Goal: Task Accomplishment & Management: Use online tool/utility

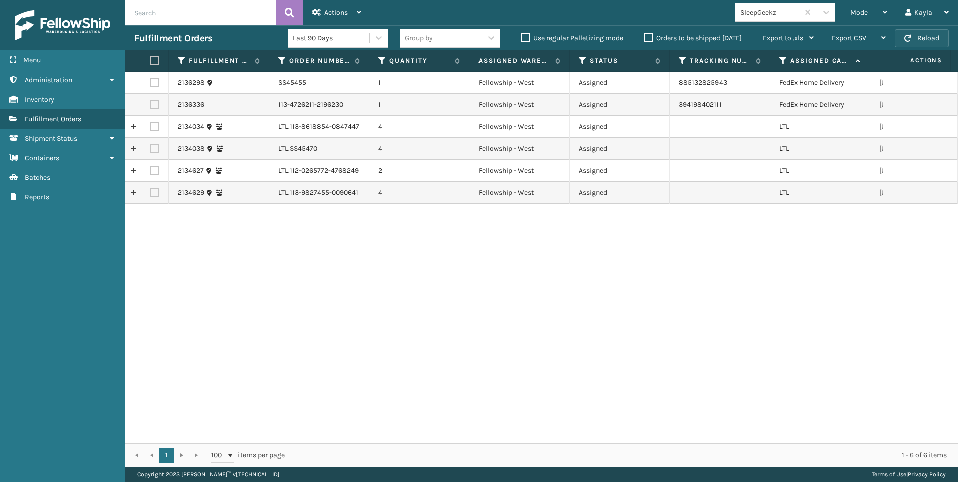
click at [907, 41] on span "button" at bounding box center [908, 38] width 7 height 7
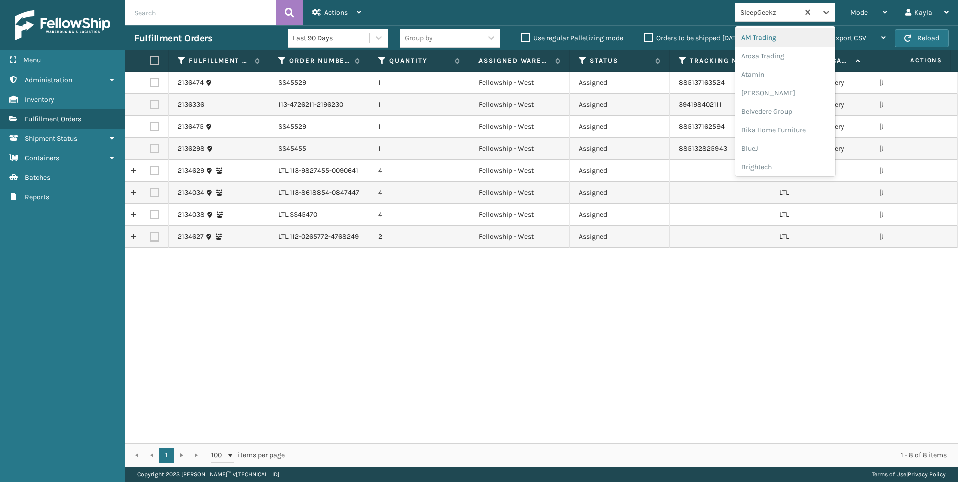
click at [792, 17] on div "SleepGeekz" at bounding box center [770, 12] width 60 height 11
click at [586, 278] on div "2136474 SS45529 1 Fellowship - West Assigned 885137163524 FedEx Home Delivery […" at bounding box center [541, 258] width 833 height 372
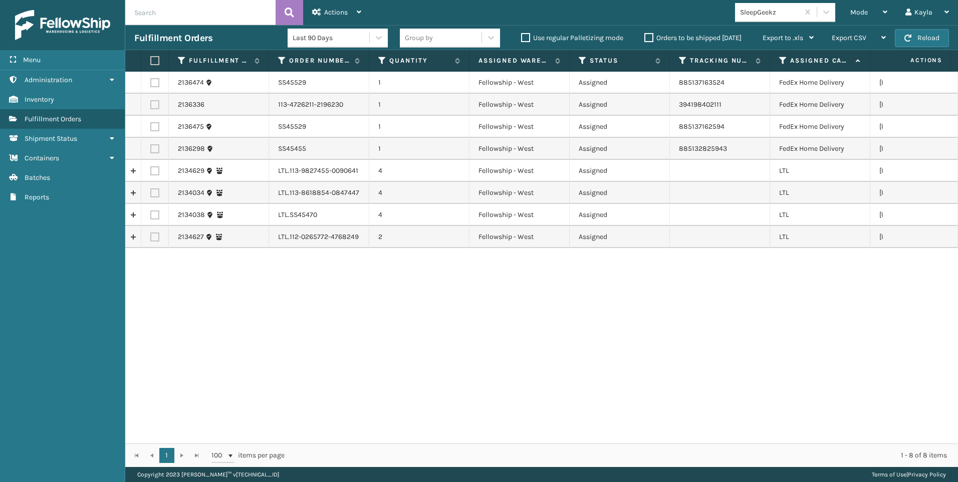
drag, startPoint x: 154, startPoint y: 169, endPoint x: 150, endPoint y: 186, distance: 17.5
click at [153, 169] on label at bounding box center [154, 170] width 9 height 9
click at [151, 169] on input "checkbox" at bounding box center [150, 169] width 1 height 7
checkbox input "true"
click at [154, 197] on td at bounding box center [155, 193] width 28 height 22
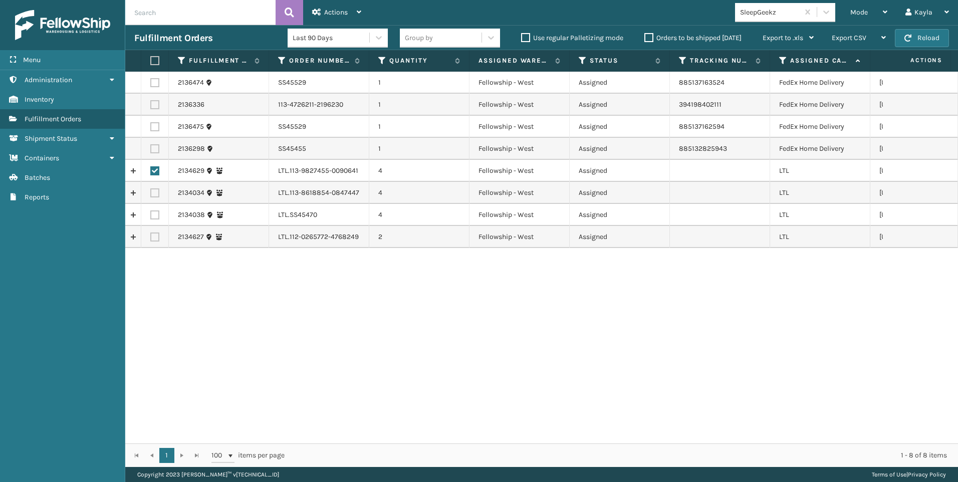
click at [153, 193] on label at bounding box center [154, 192] width 9 height 9
click at [151, 193] on input "checkbox" at bounding box center [150, 191] width 1 height 7
checkbox input "true"
click at [157, 220] on td at bounding box center [155, 215] width 28 height 22
click at [156, 212] on label at bounding box center [154, 214] width 9 height 9
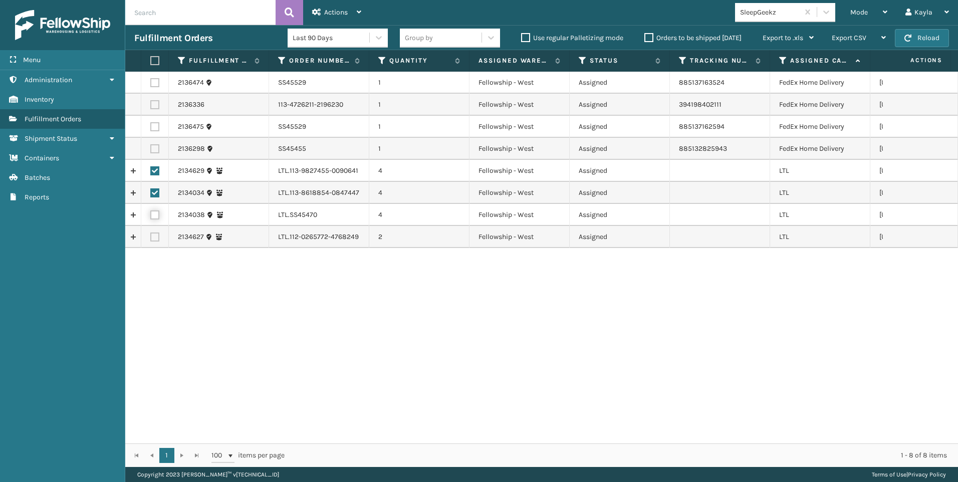
click at [151, 212] on input "checkbox" at bounding box center [150, 213] width 1 height 7
checkbox input "true"
click at [156, 237] on label at bounding box center [154, 237] width 9 height 9
click at [151, 237] on input "checkbox" at bounding box center [150, 236] width 1 height 7
checkbox input "true"
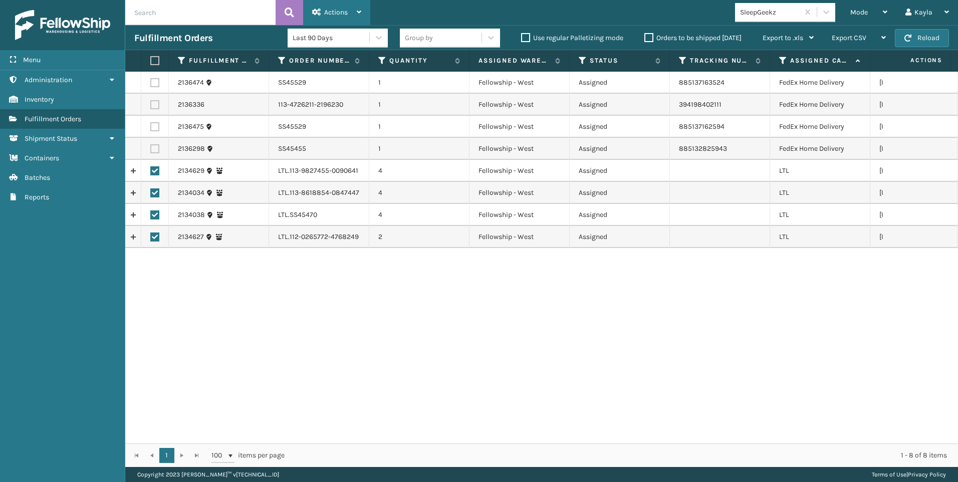
click at [354, 12] on div "Actions" at bounding box center [336, 12] width 49 height 25
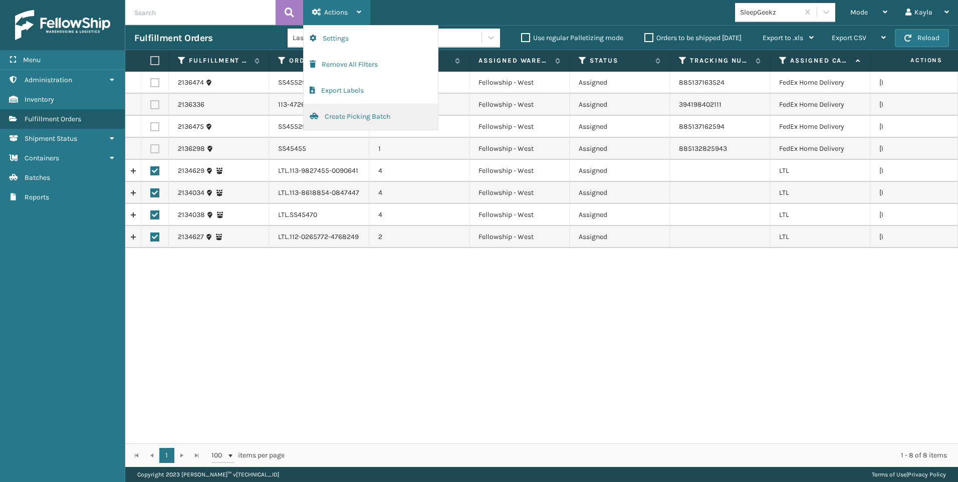
click at [339, 121] on button "Create Picking Batch" at bounding box center [371, 117] width 134 height 26
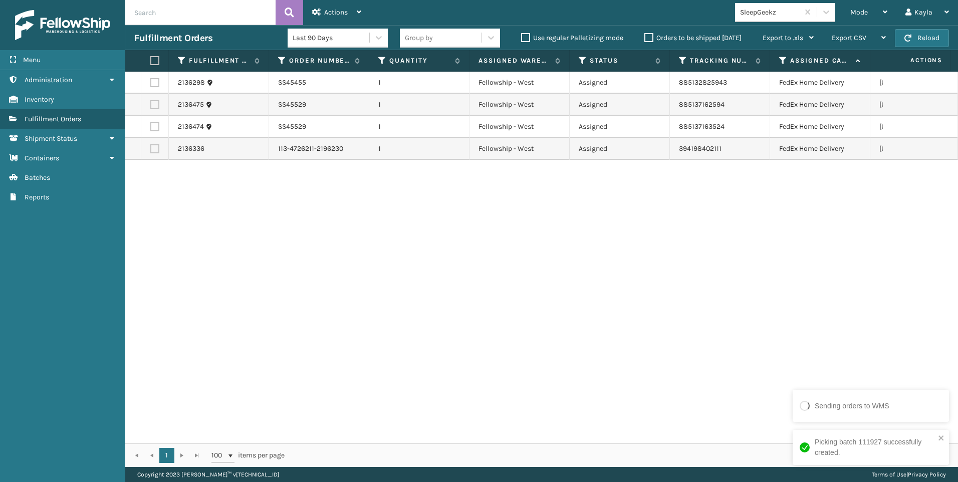
click at [765, 19] on div "SleepGeekz" at bounding box center [785, 12] width 100 height 19
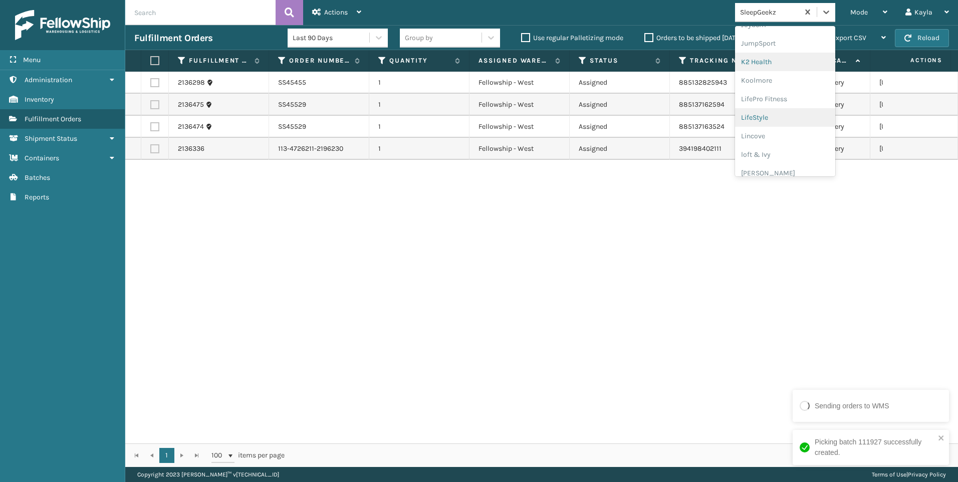
scroll to position [317, 0]
click at [774, 73] on div "Koolmore" at bounding box center [785, 72] width 100 height 19
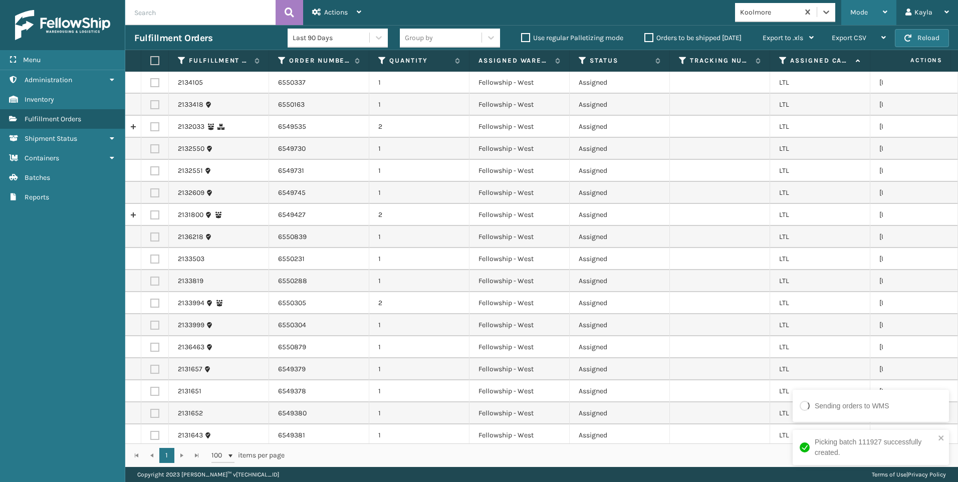
click at [867, 8] on span "Mode" at bounding box center [859, 12] width 18 height 9
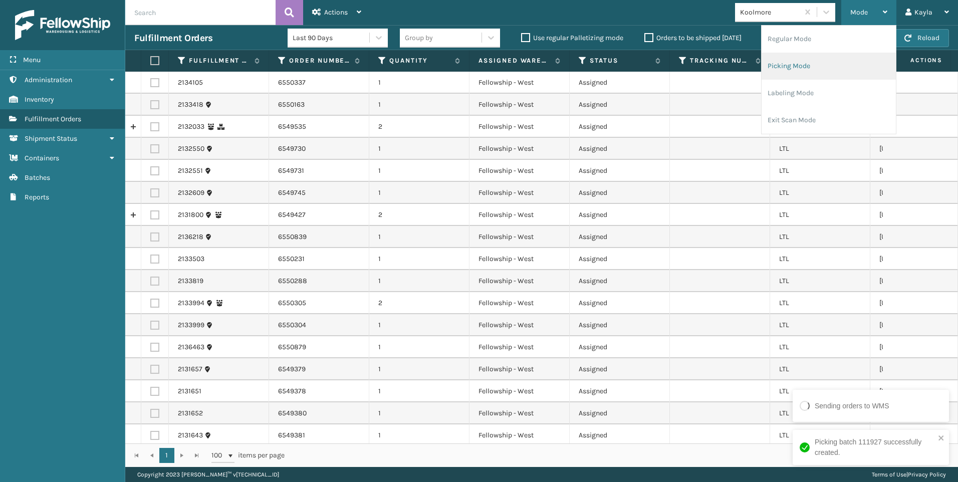
click at [801, 59] on li "Picking Mode" at bounding box center [829, 66] width 134 height 27
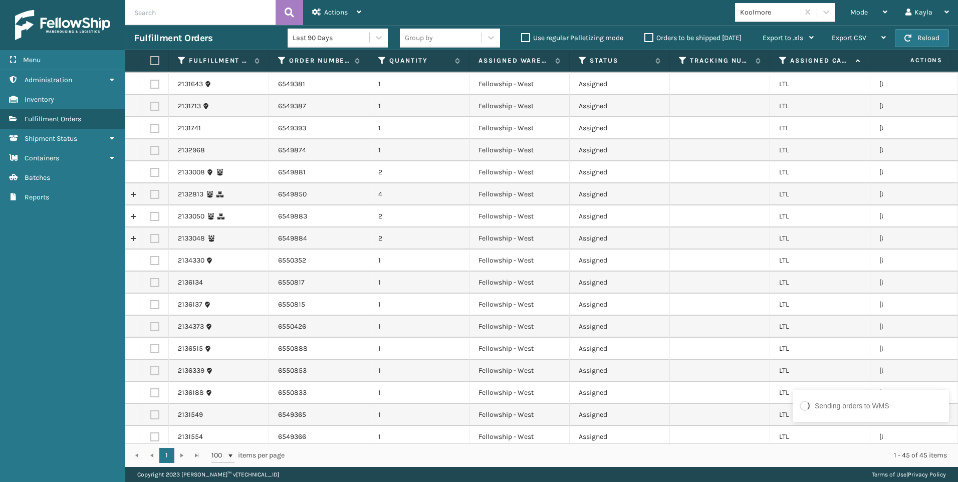
scroll to position [628, 0]
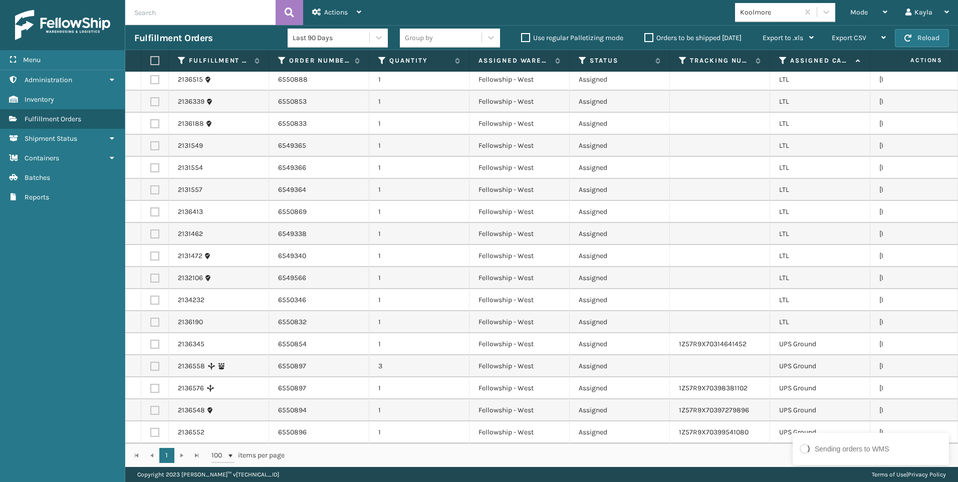
click at [786, 54] on th "Assigned Carrier Service" at bounding box center [820, 61] width 100 height 22
click at [783, 59] on icon at bounding box center [783, 60] width 8 height 9
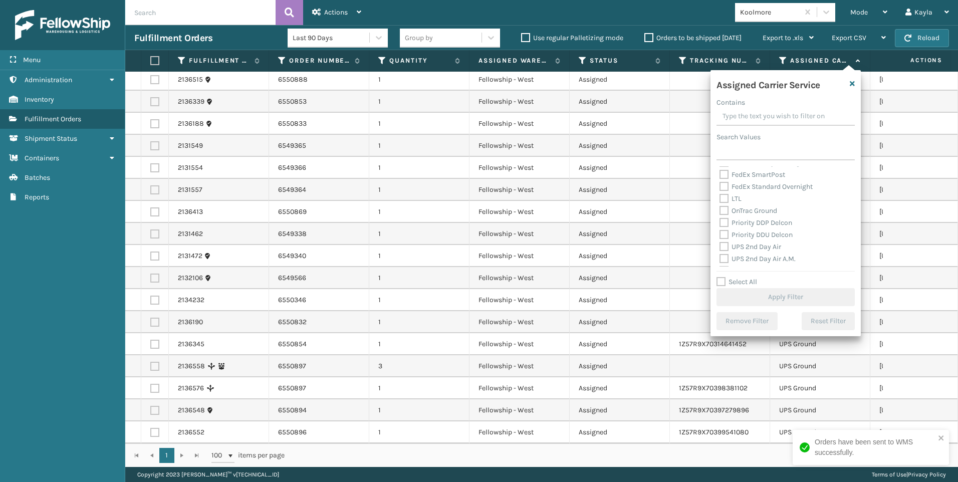
scroll to position [100, 0]
click at [733, 220] on label "LTL" at bounding box center [731, 216] width 22 height 9
click at [720, 217] on input "LTL" at bounding box center [720, 213] width 1 height 7
checkbox input "true"
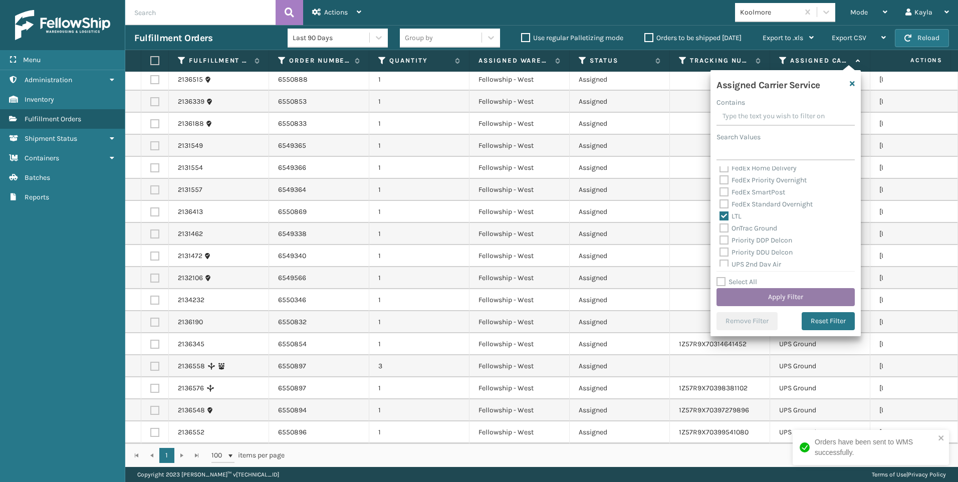
click at [753, 301] on button "Apply Filter" at bounding box center [786, 297] width 138 height 18
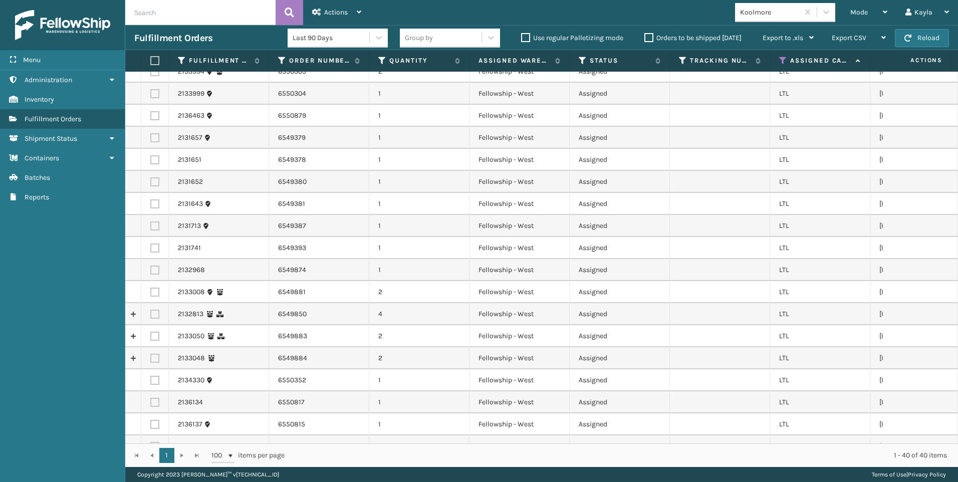
scroll to position [217, 0]
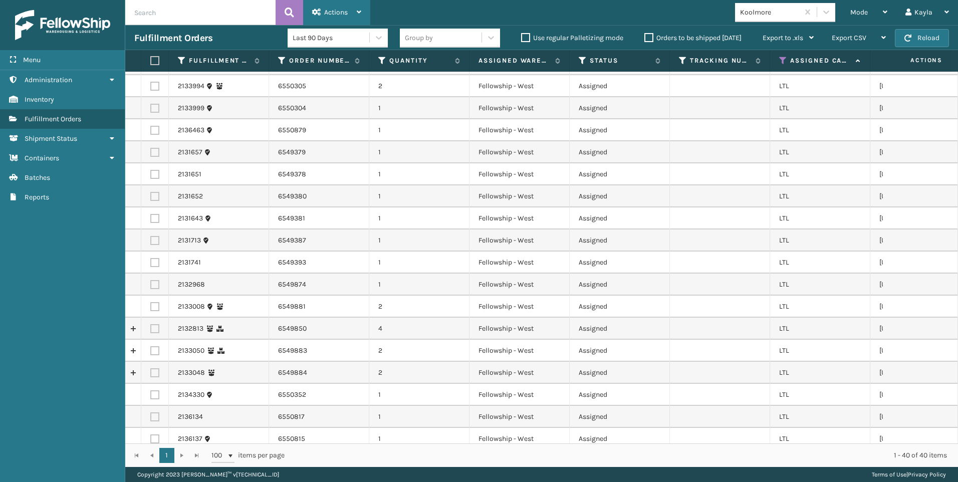
click at [331, 19] on div "Actions" at bounding box center [336, 12] width 49 height 25
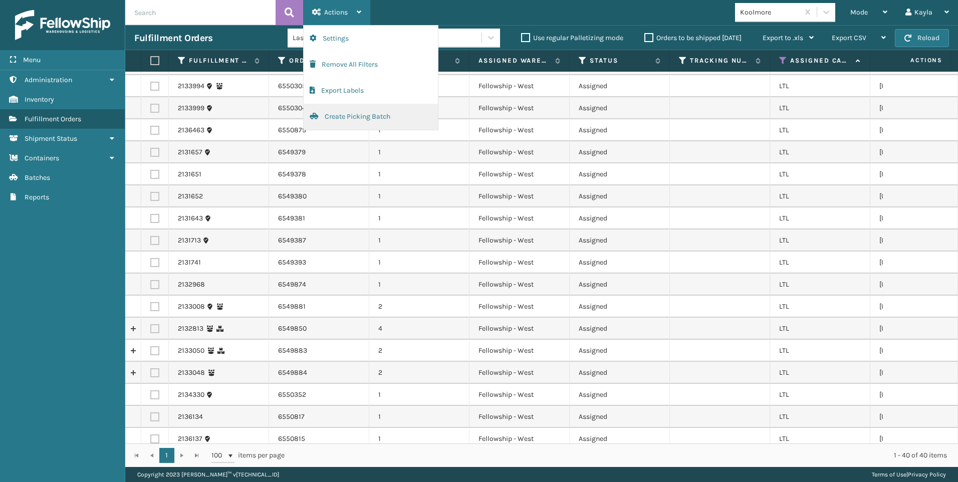
drag, startPoint x: 350, startPoint y: 120, endPoint x: 366, endPoint y: 102, distance: 23.4
click at [351, 120] on button "Create Picking Batch" at bounding box center [371, 117] width 134 height 26
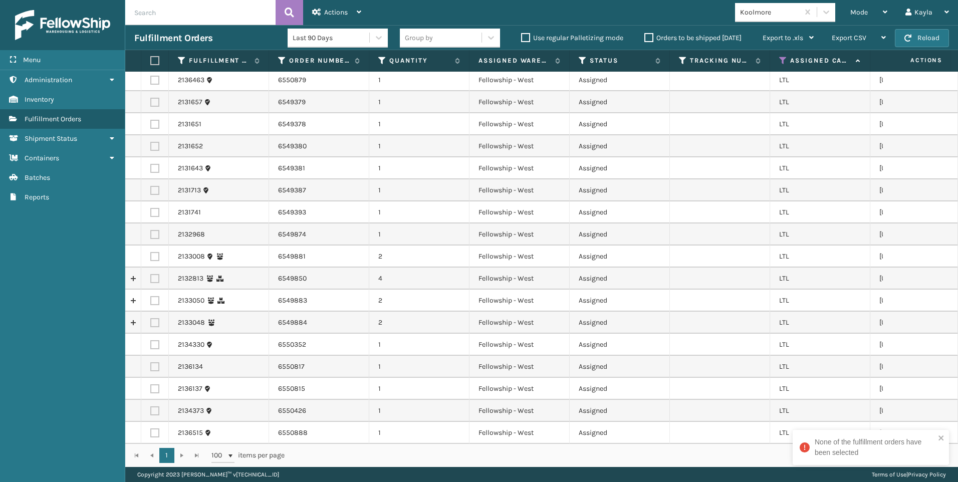
scroll to position [67, 0]
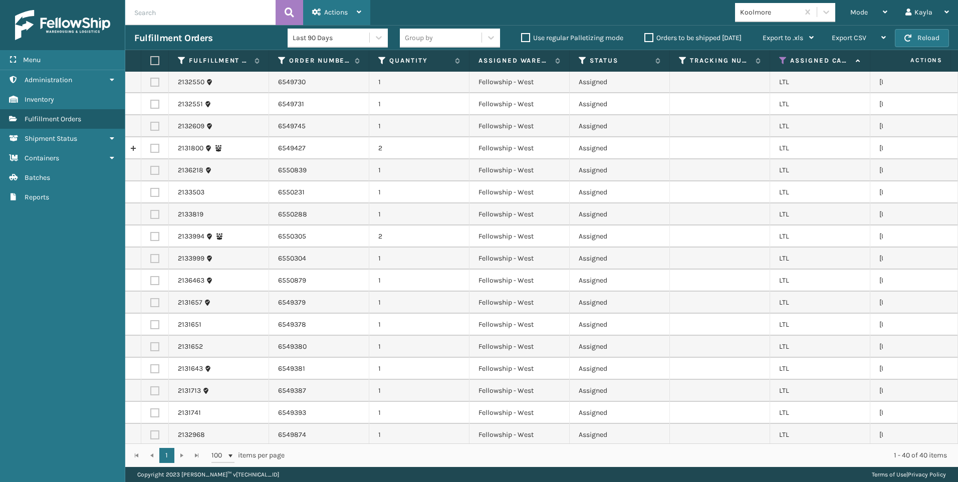
click at [359, 17] on div "Actions" at bounding box center [336, 12] width 49 height 25
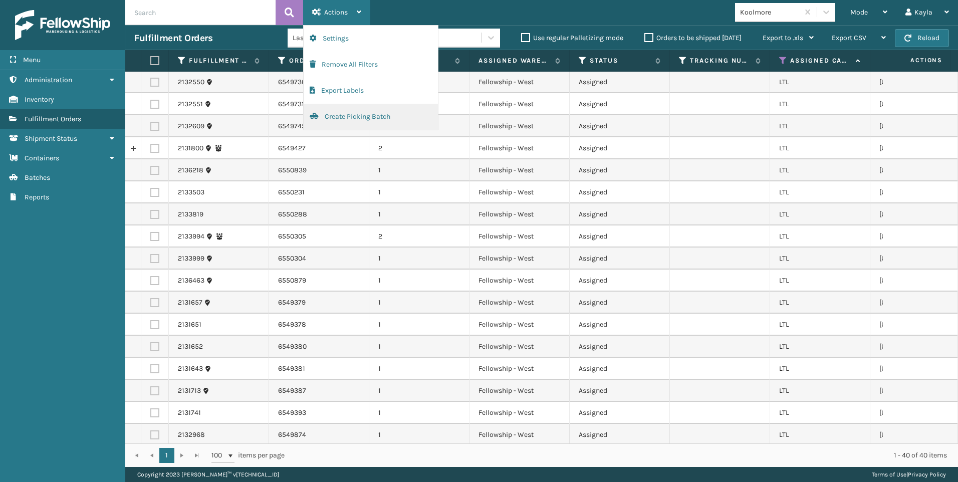
click at [354, 117] on button "Create Picking Batch" at bounding box center [371, 117] width 134 height 26
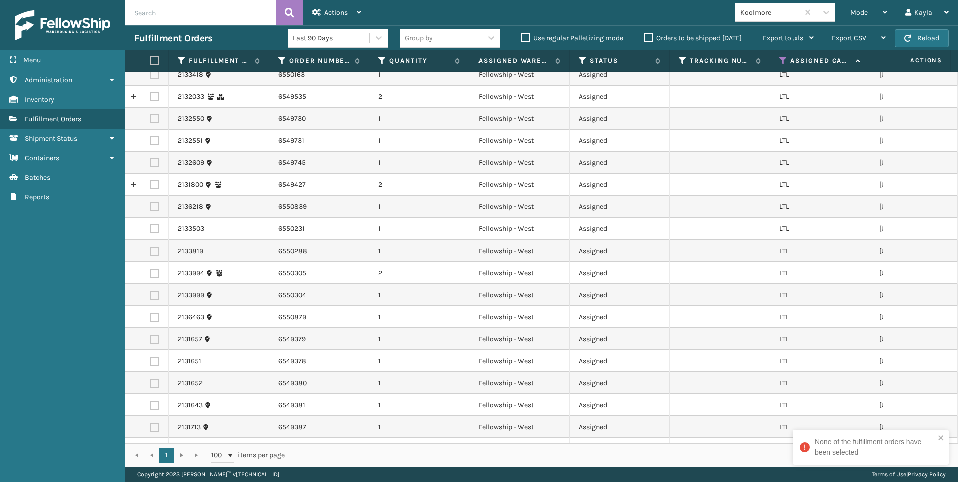
scroll to position [0, 0]
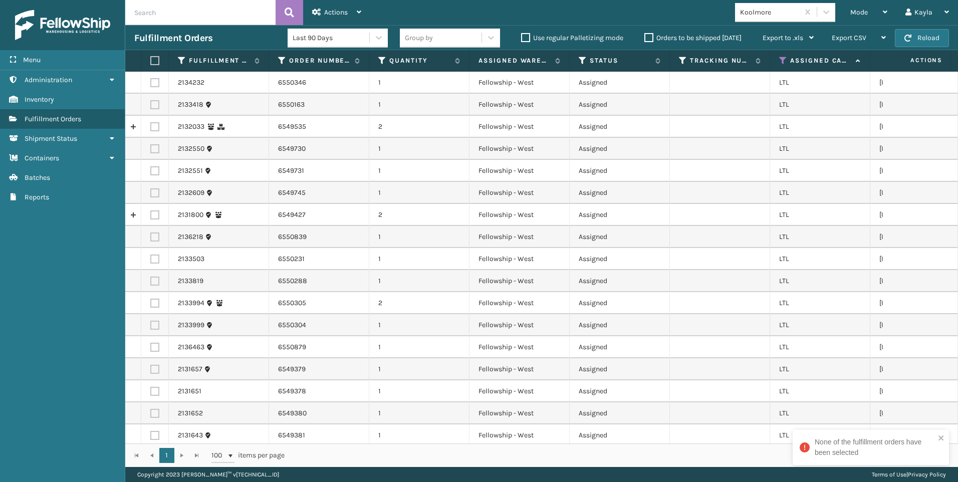
click at [156, 64] on label at bounding box center [153, 60] width 6 height 9
click at [151, 64] on input "checkbox" at bounding box center [150, 61] width 1 height 7
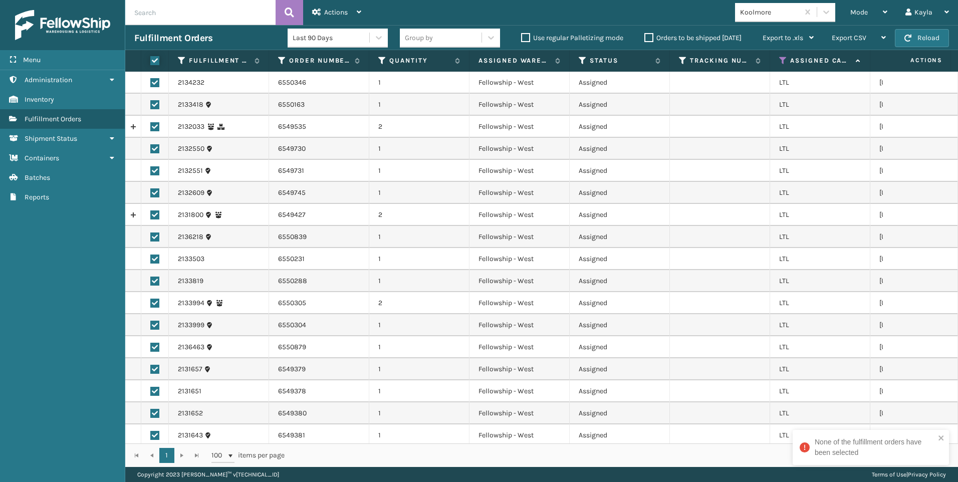
checkbox input "true"
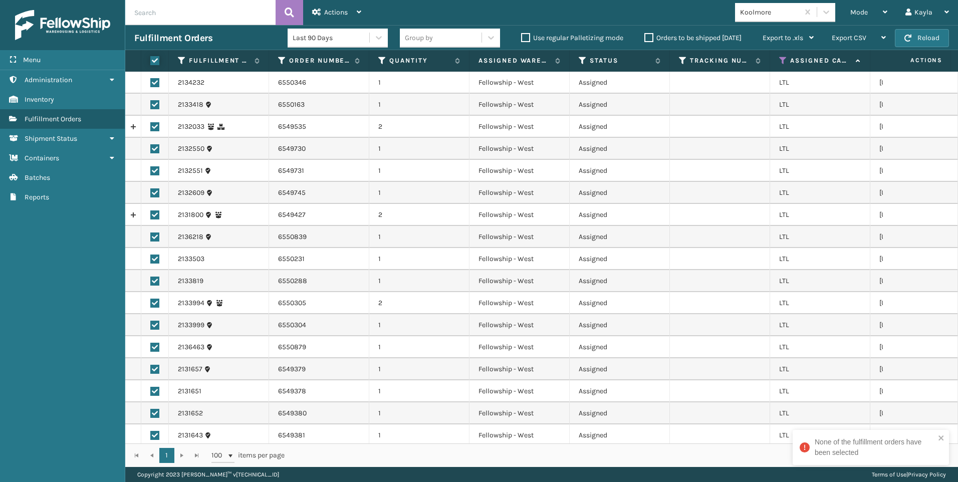
checkbox input "true"
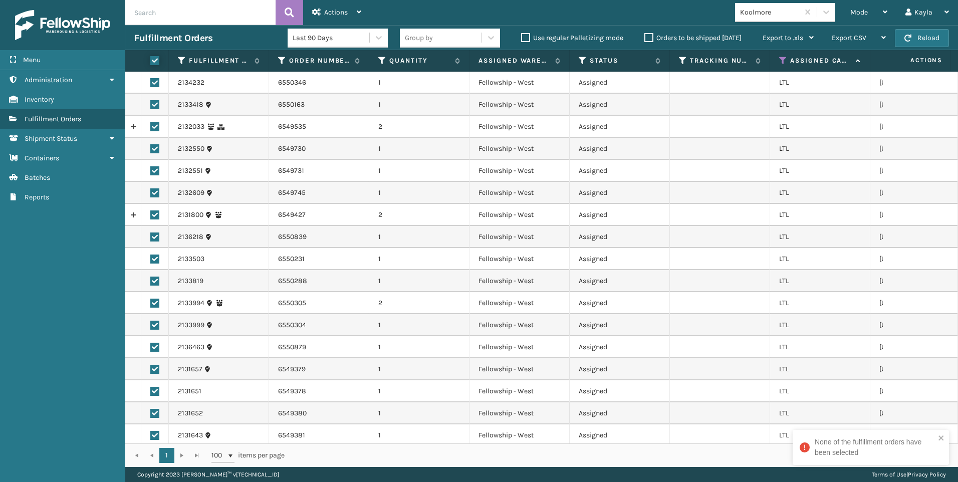
checkbox input "true"
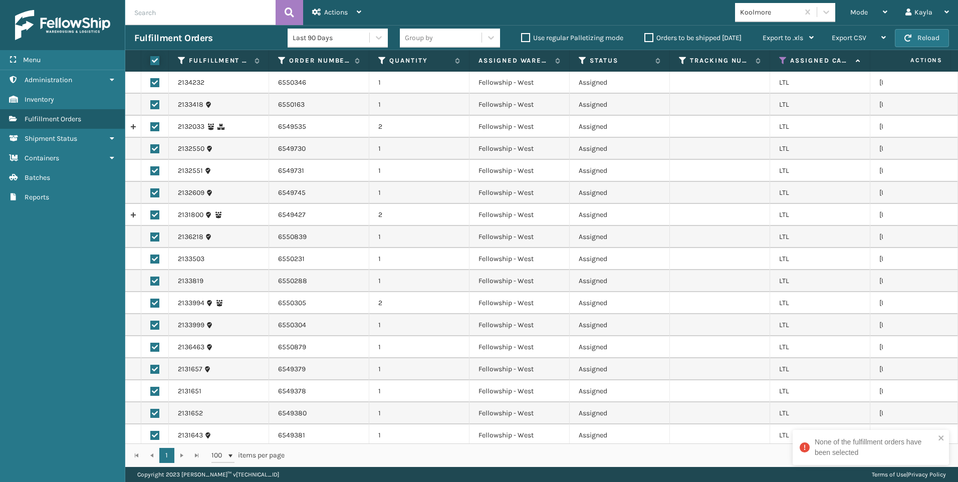
checkbox input "true"
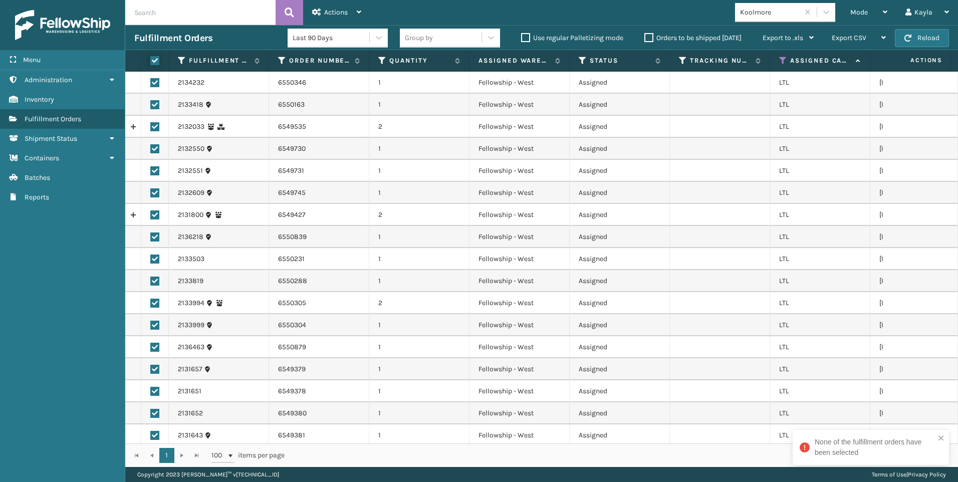
checkbox input "true"
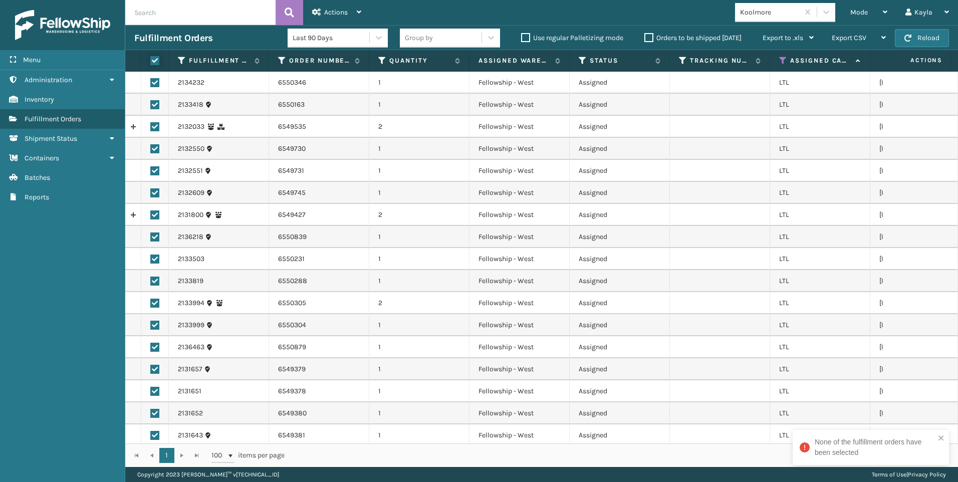
checkbox input "true"
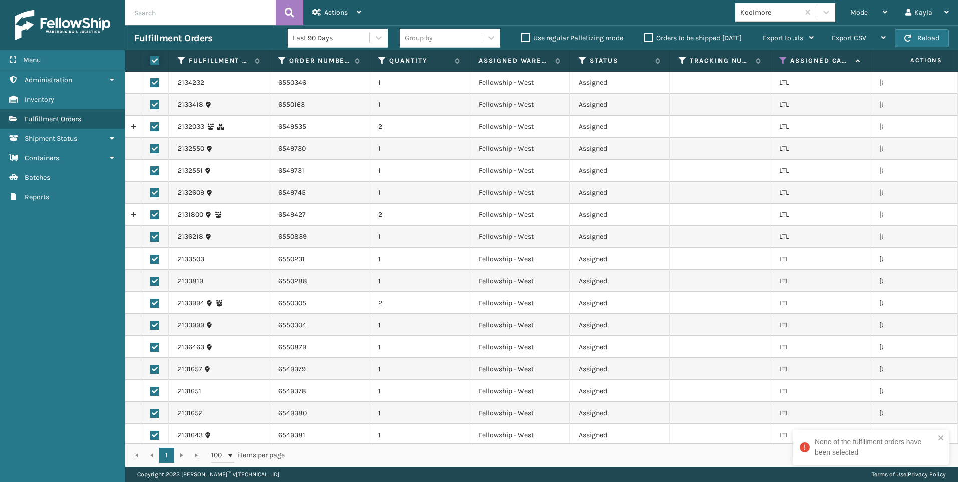
checkbox input "true"
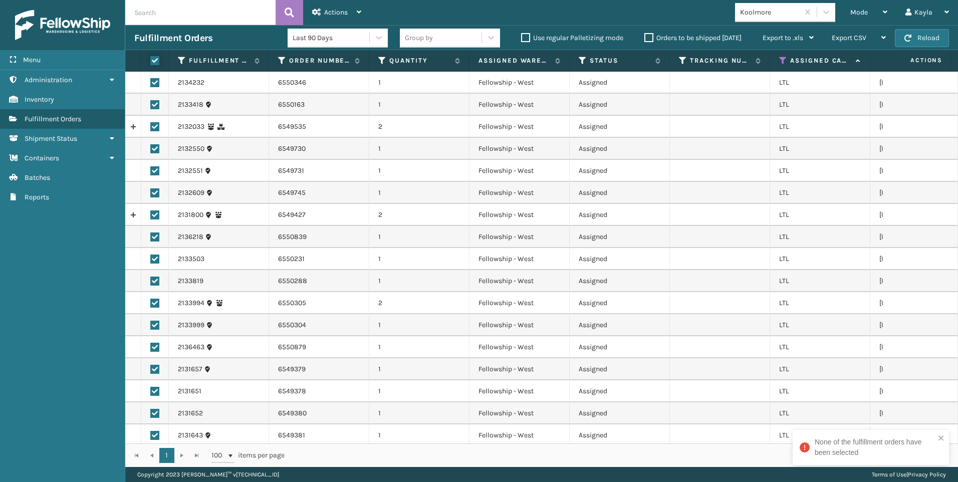
checkbox input "true"
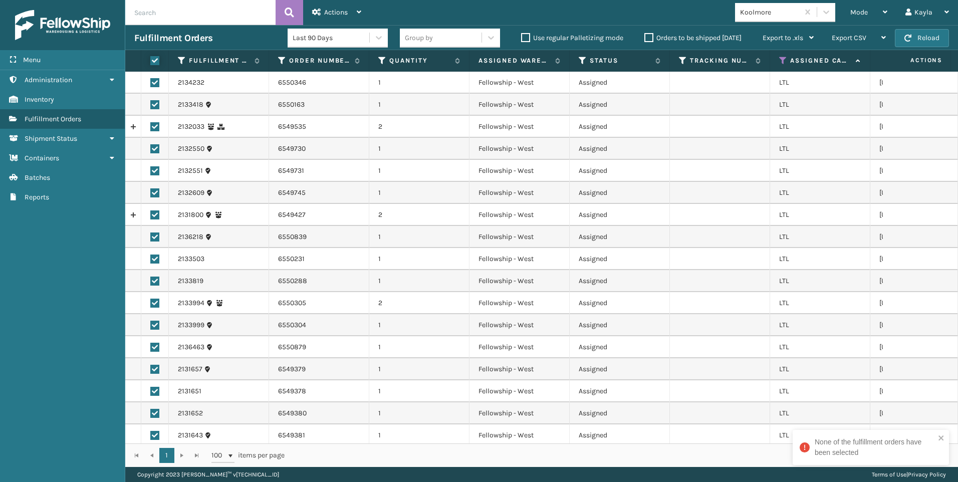
checkbox input "true"
click at [334, 28] on div "Last 90 Days" at bounding box center [338, 38] width 100 height 25
click at [363, 19] on div "Actions Settings Remove All Filters Export Labels Create Picking Batch" at bounding box center [336, 12] width 67 height 25
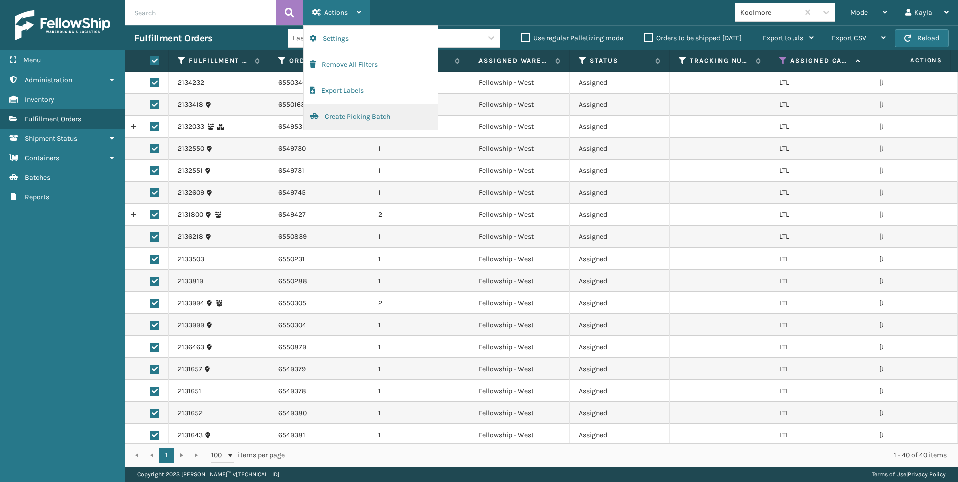
click at [381, 111] on button "Create Picking Batch" at bounding box center [371, 117] width 134 height 26
